Goal: Check status: Check status

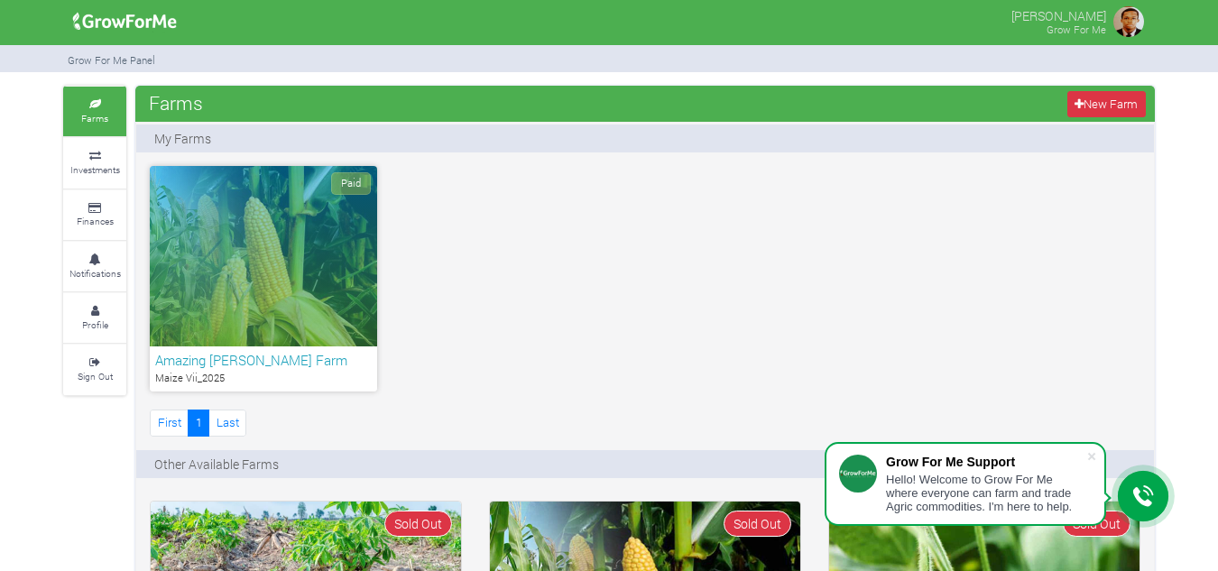
click at [336, 270] on div "Paid" at bounding box center [263, 256] width 227 height 181
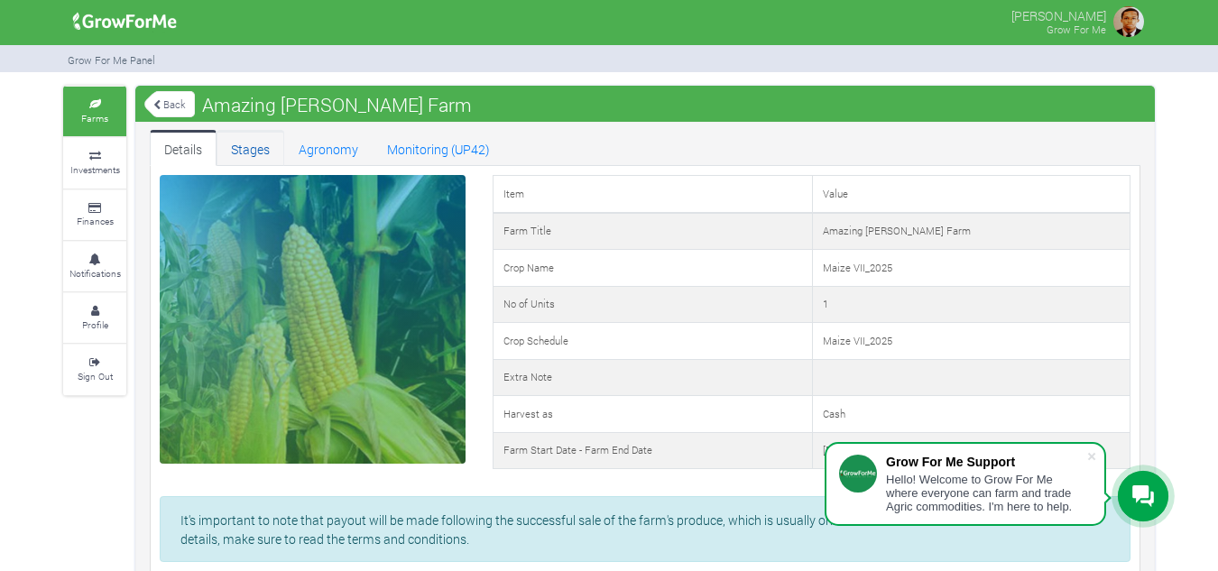
click at [250, 144] on link "Stages" at bounding box center [251, 148] width 68 height 36
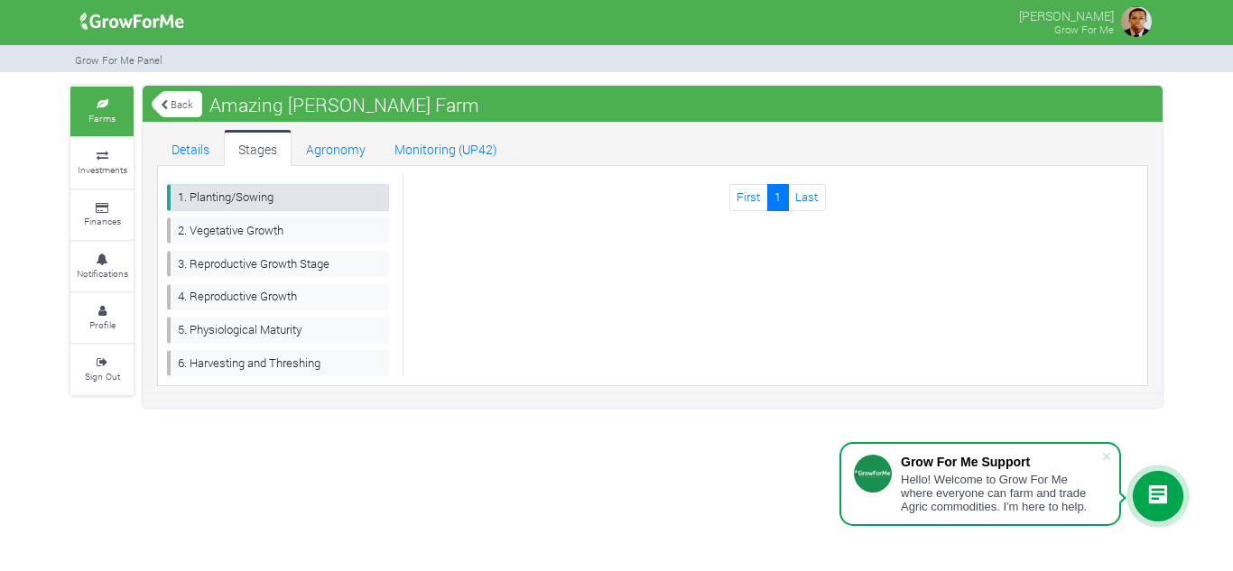
click at [302, 204] on link "1. Planting/Sowing" at bounding box center [278, 197] width 222 height 26
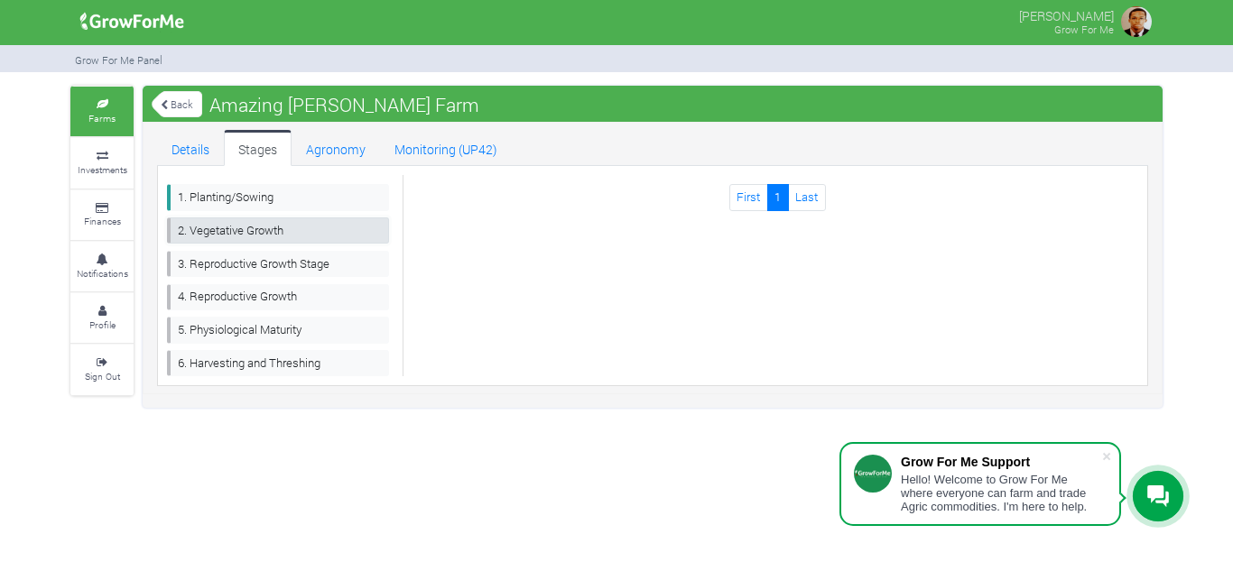
click at [310, 223] on link "2. Vegetative Growth" at bounding box center [278, 231] width 222 height 26
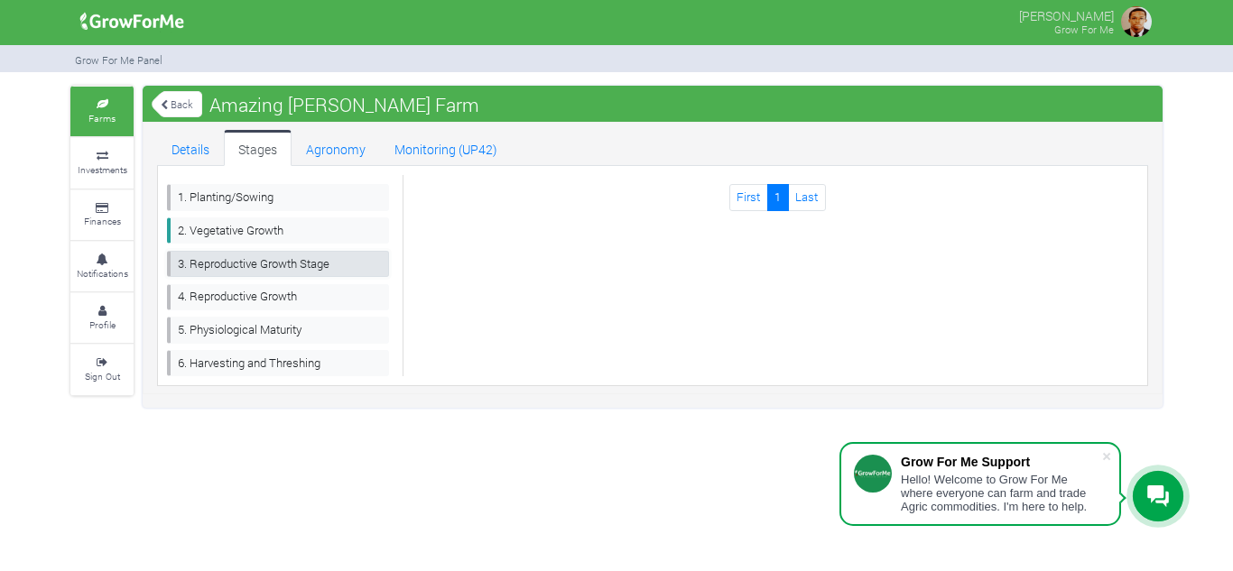
click at [294, 261] on link "3. Reproductive Growth Stage" at bounding box center [278, 264] width 222 height 26
